Goal: Information Seeking & Learning: Learn about a topic

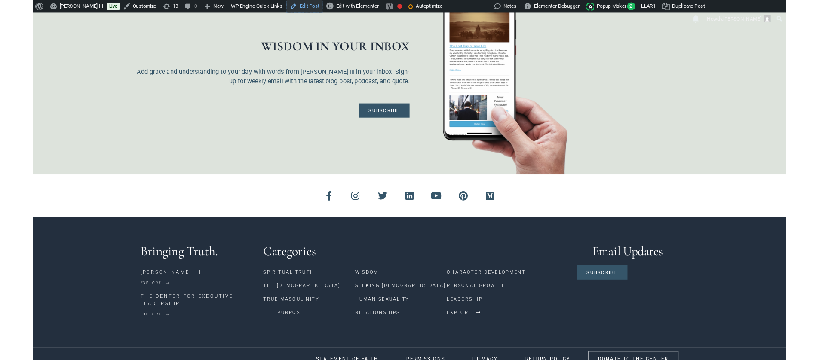
scroll to position [840, 0]
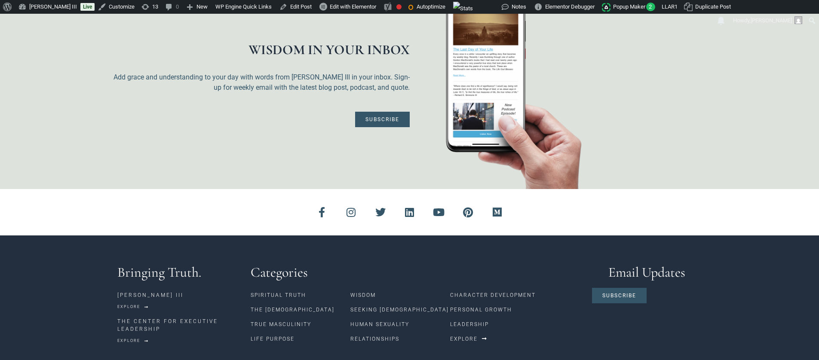
click at [524, 266] on h3 "Categories" at bounding box center [417, 273] width 333 height 14
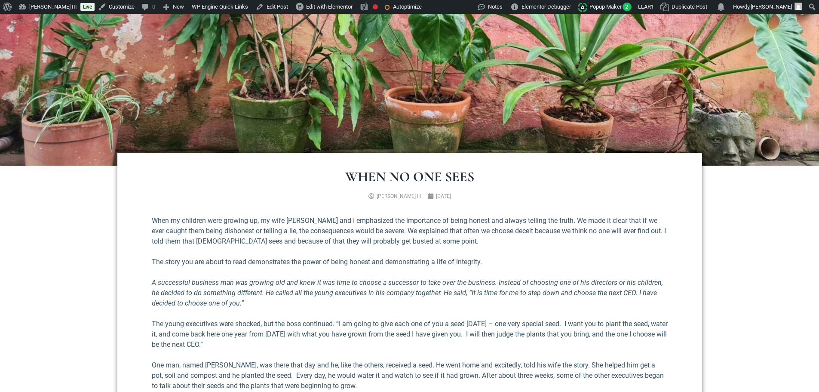
scroll to position [215, 0]
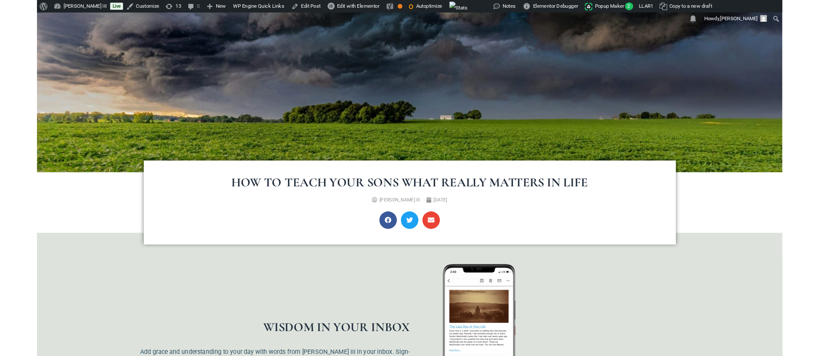
scroll to position [215, 0]
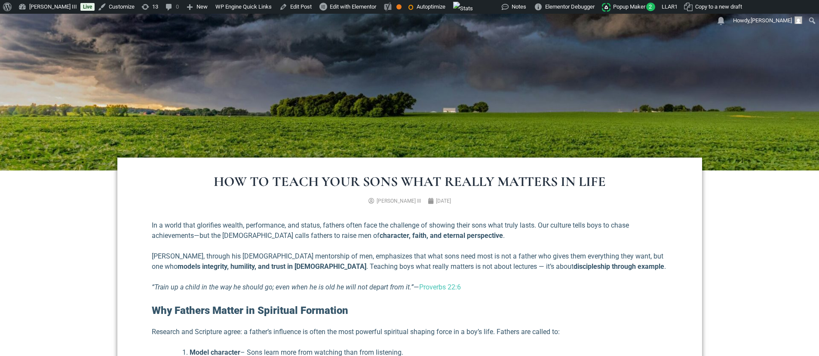
scroll to position [215, 0]
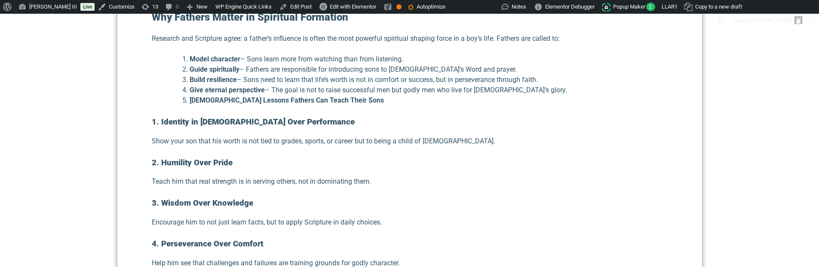
scroll to position [516, 0]
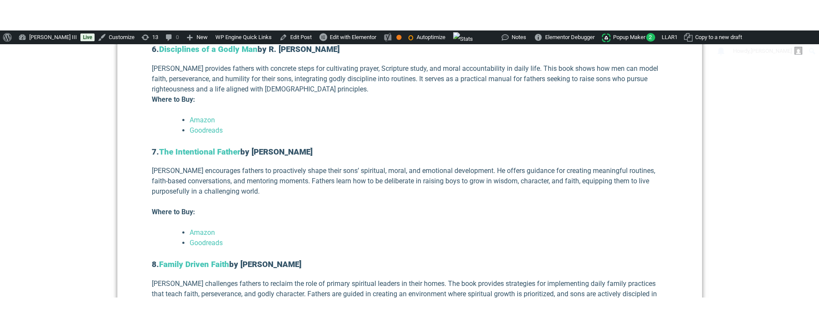
scroll to position [1548, 0]
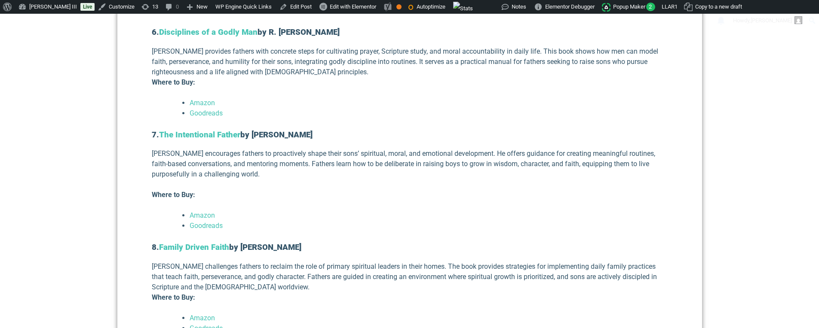
click at [539, 326] on li "Goodreads" at bounding box center [429, 329] width 478 height 10
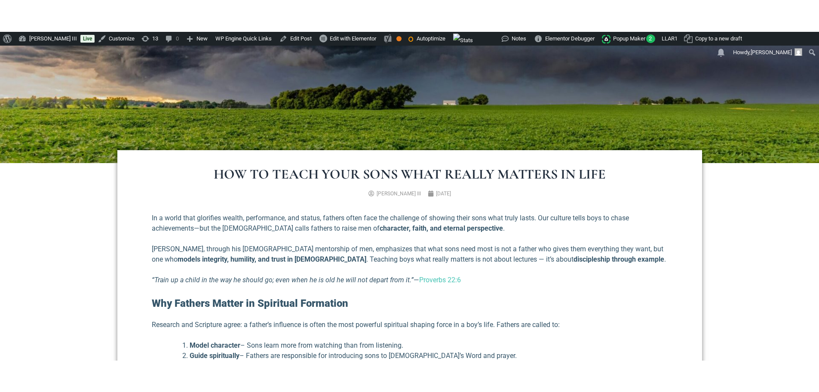
scroll to position [258, 0]
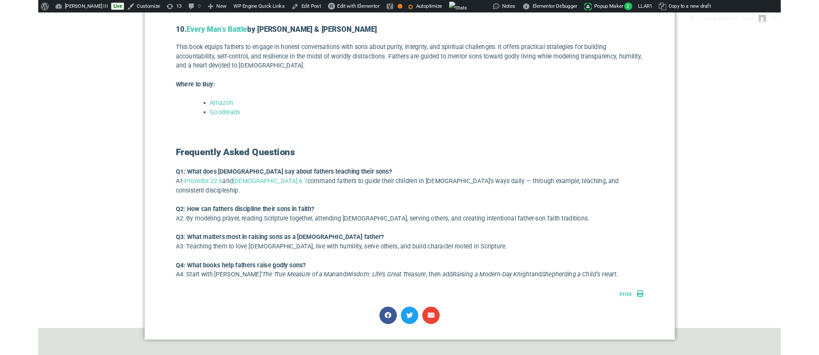
scroll to position [1977, 0]
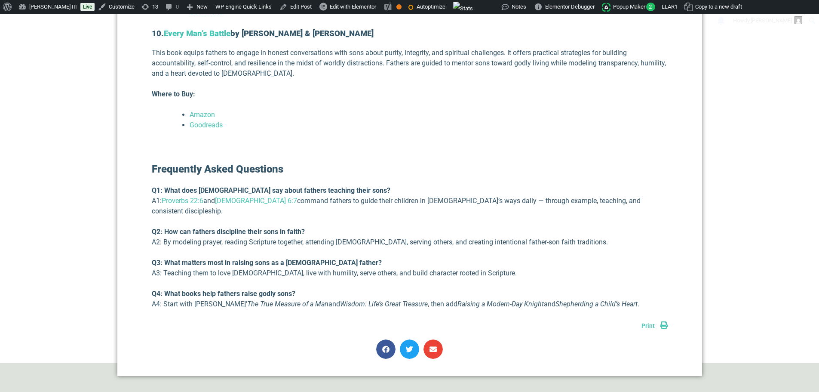
click at [589, 260] on p "Q3: What matters most in raising sons as a [DEMOGRAPHIC_DATA] father? A3: Teach…" at bounding box center [410, 268] width 516 height 21
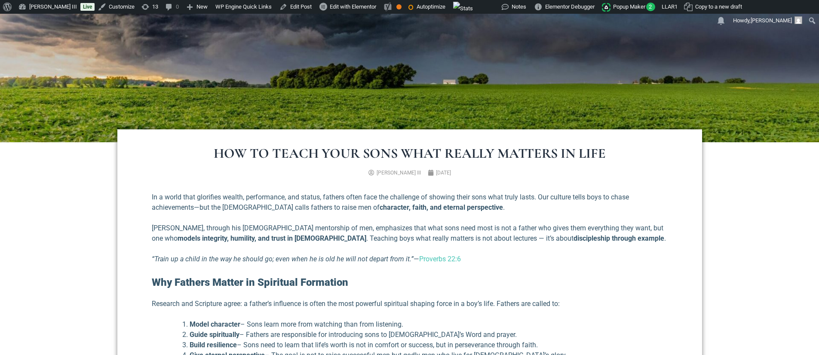
scroll to position [209, 0]
